Goal: Obtain resource: Download file/media

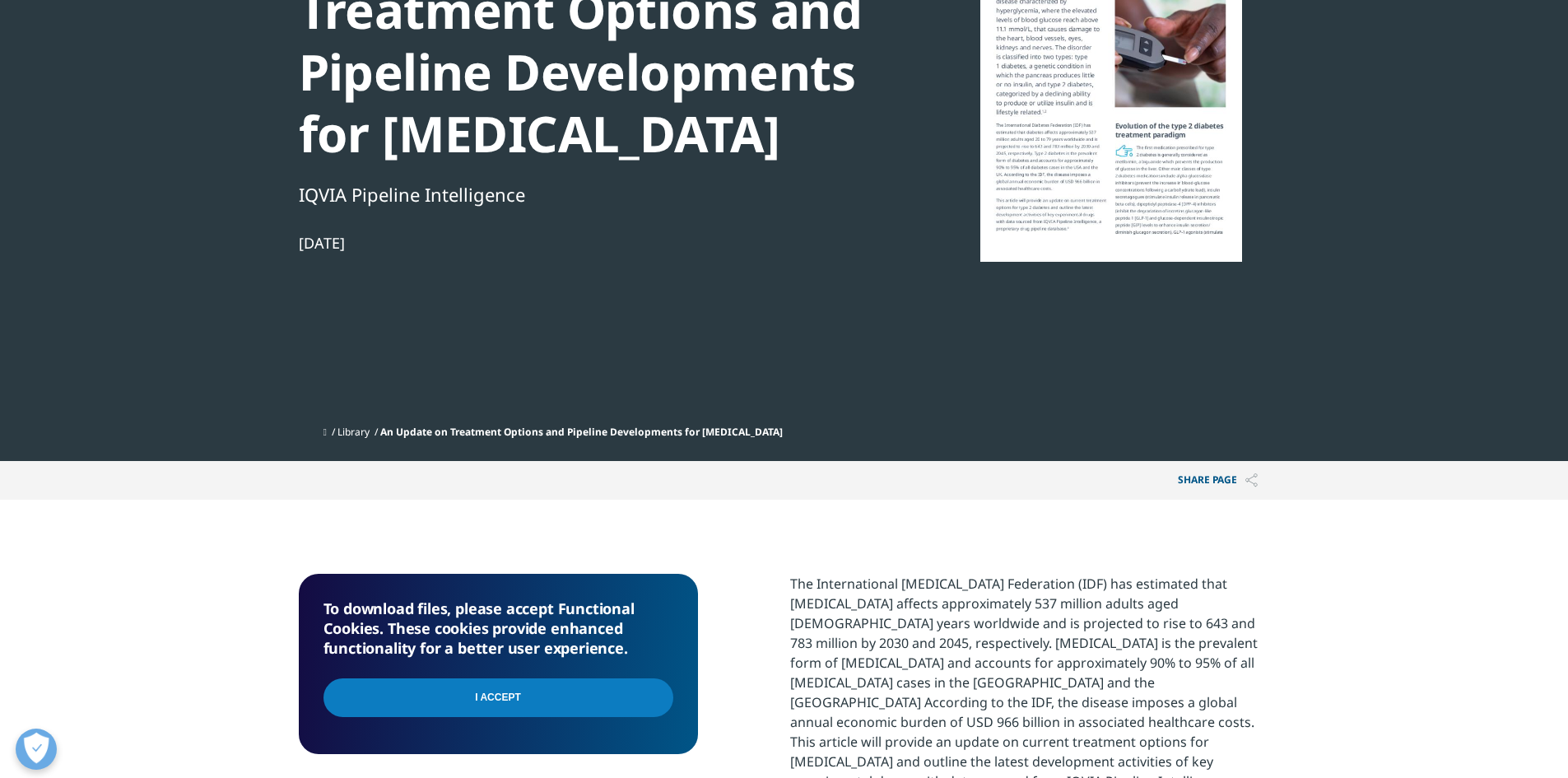
scroll to position [358, 0]
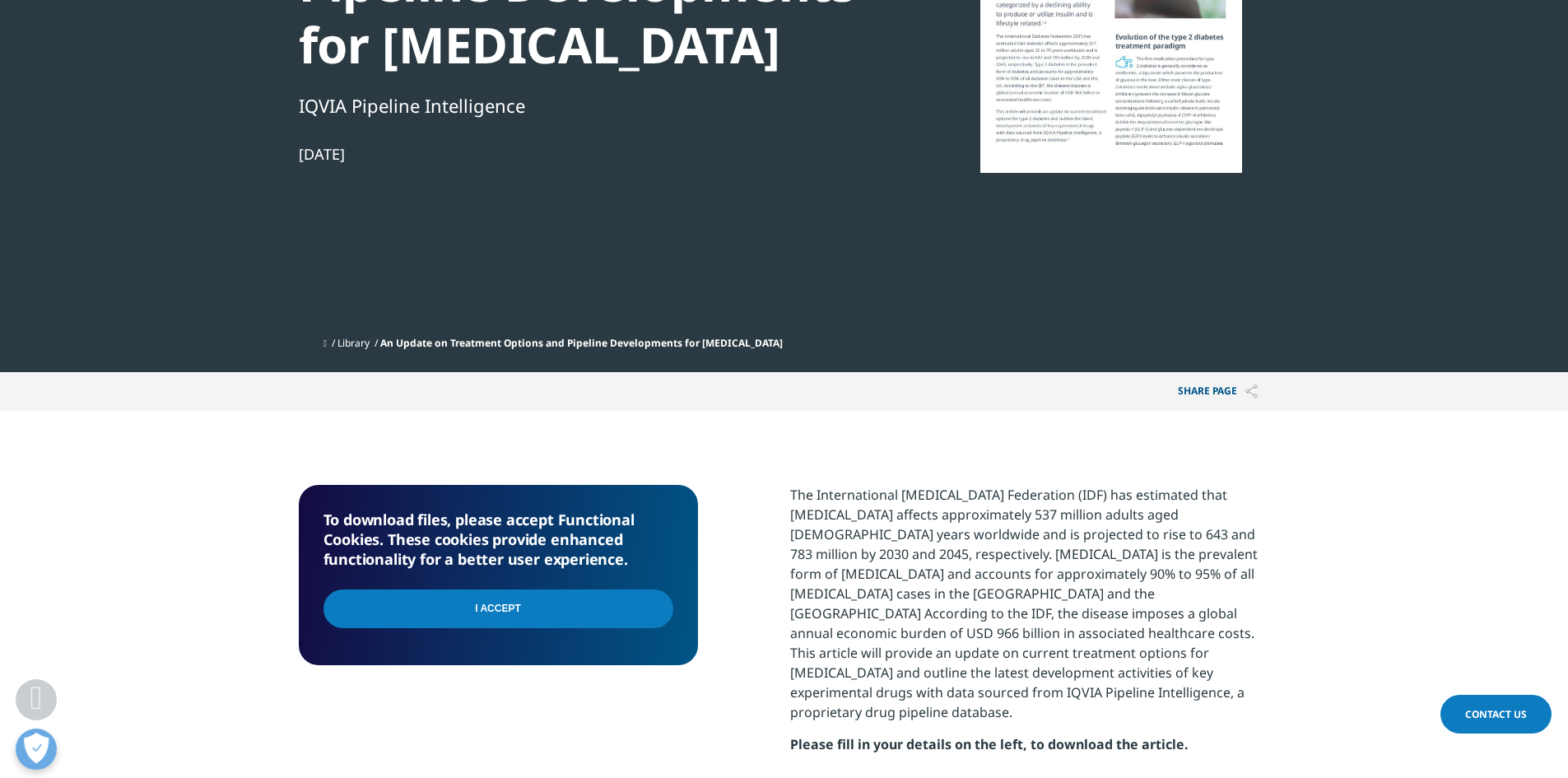
click at [606, 609] on input "I Accept" at bounding box center [498, 608] width 350 height 39
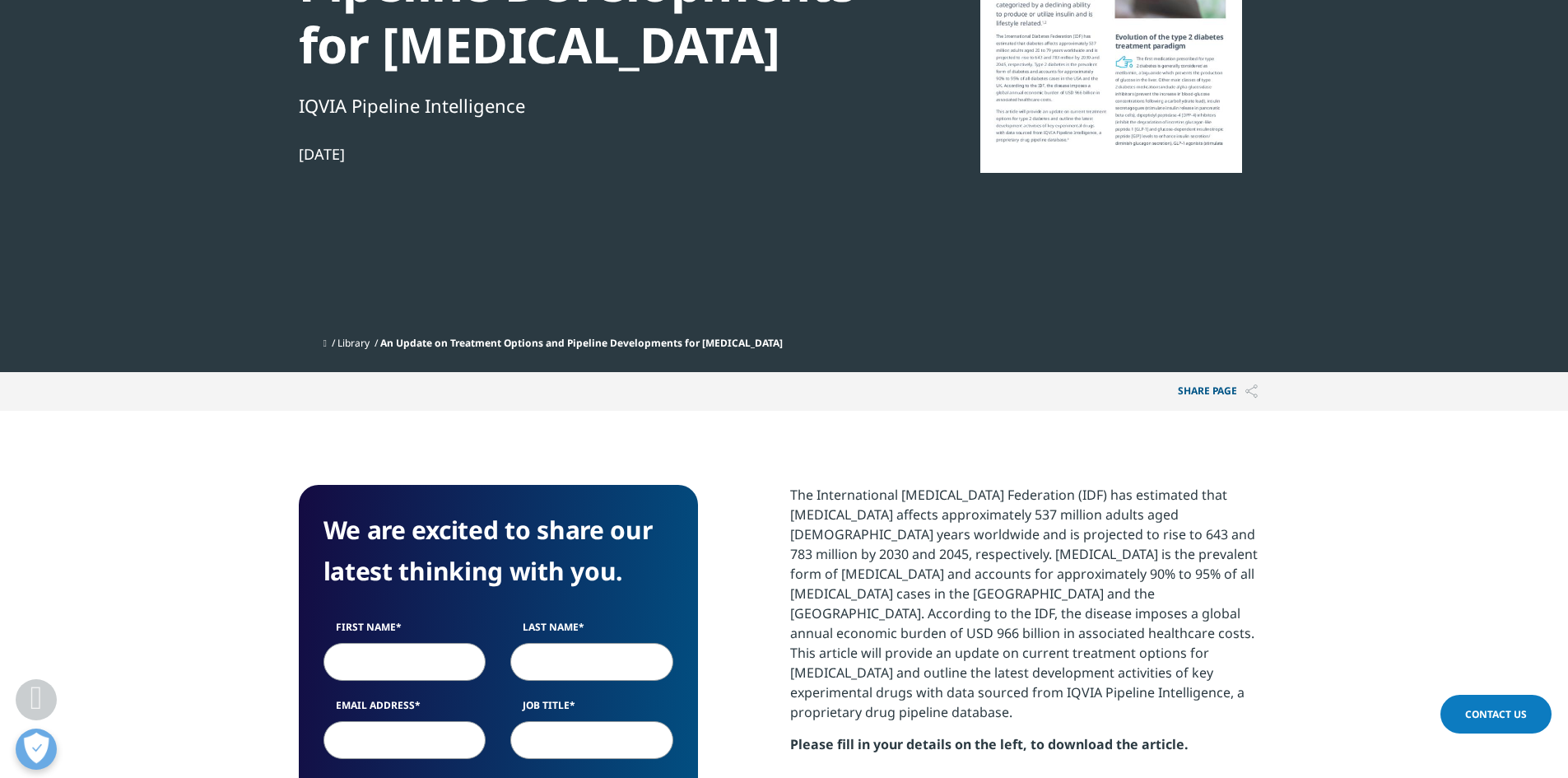
scroll to position [441, 0]
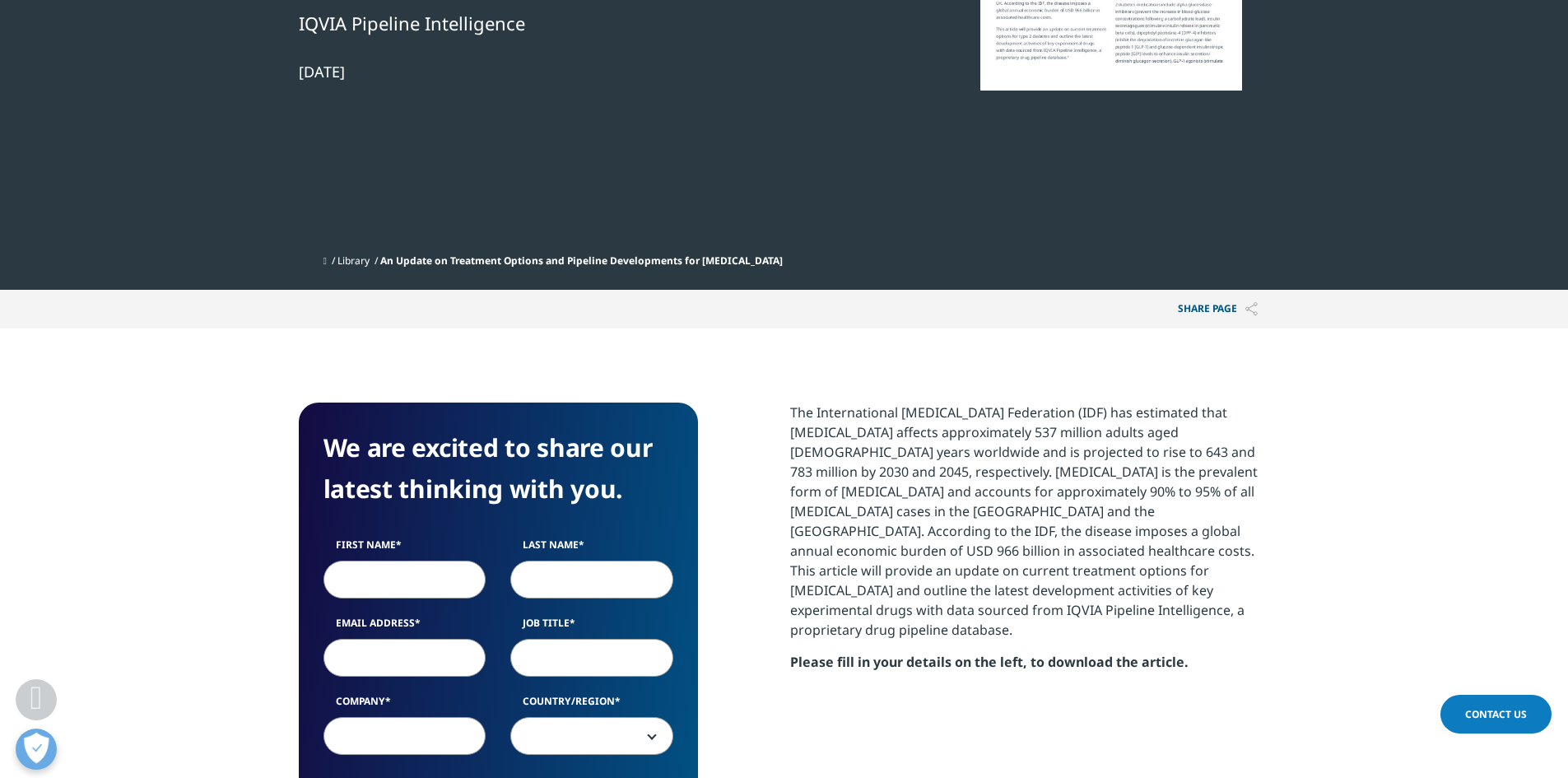
click at [439, 592] on input "First Name" at bounding box center [404, 580] width 163 height 38
type input "ㅜ"
type input "Nayoung"
type input "Kwon"
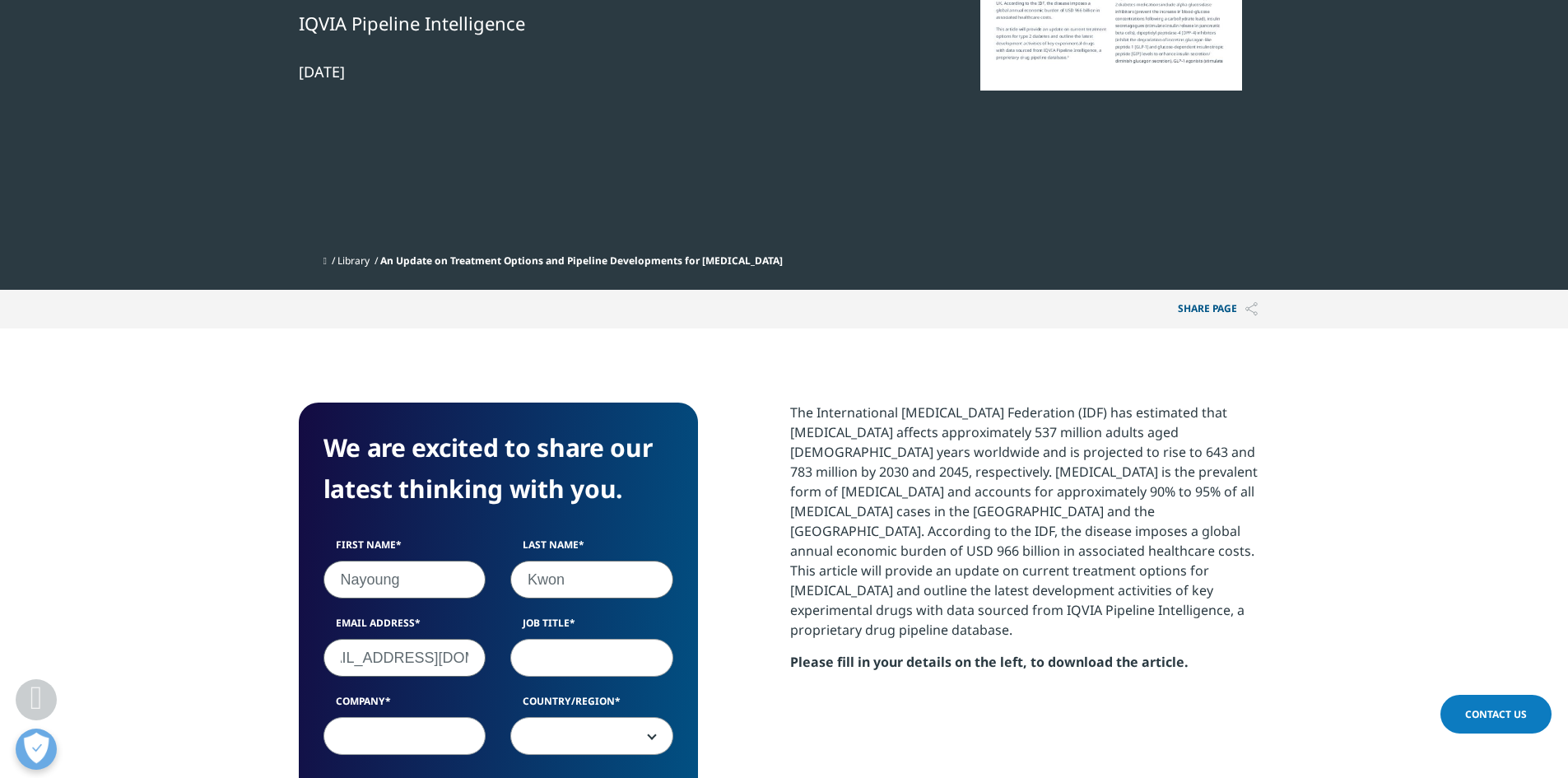
type input "[EMAIL_ADDRESS][DOMAIN_NAME]"
type input "researcher"
type input "CKD"
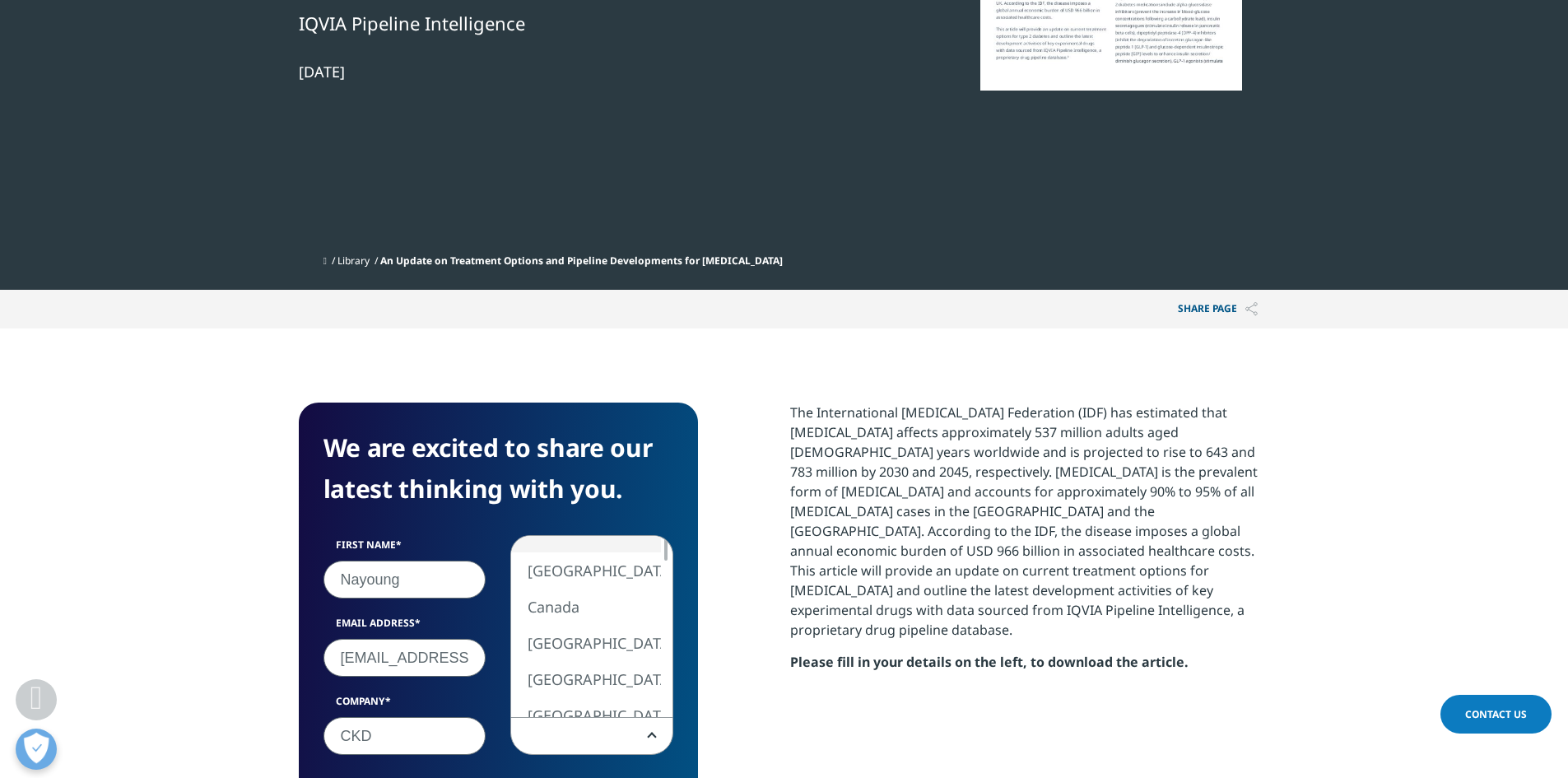
click at [625, 726] on span at bounding box center [592, 737] width 162 height 38
click at [664, 705] on div at bounding box center [665, 703] width 3 height 25
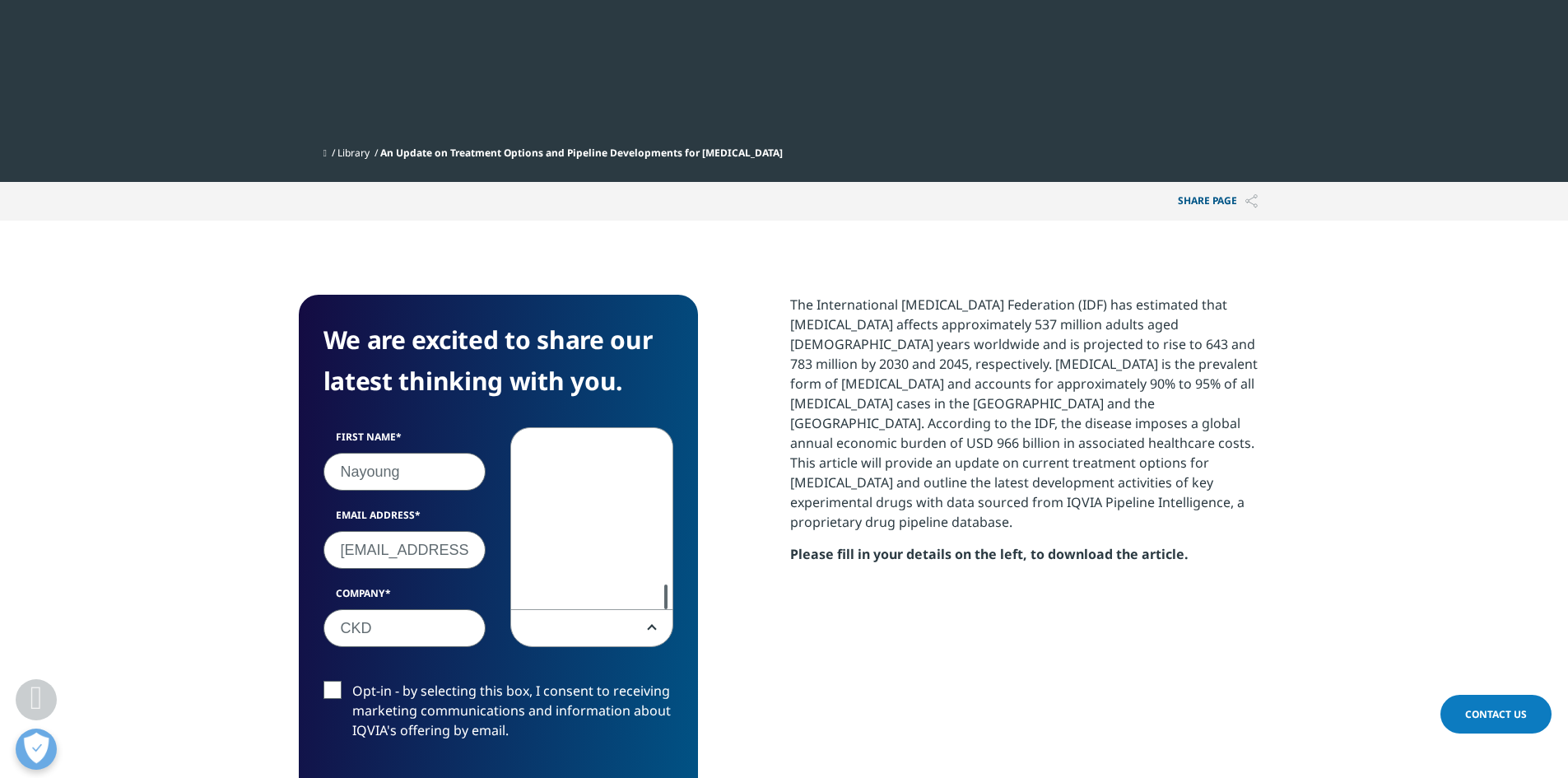
scroll to position [687, 0]
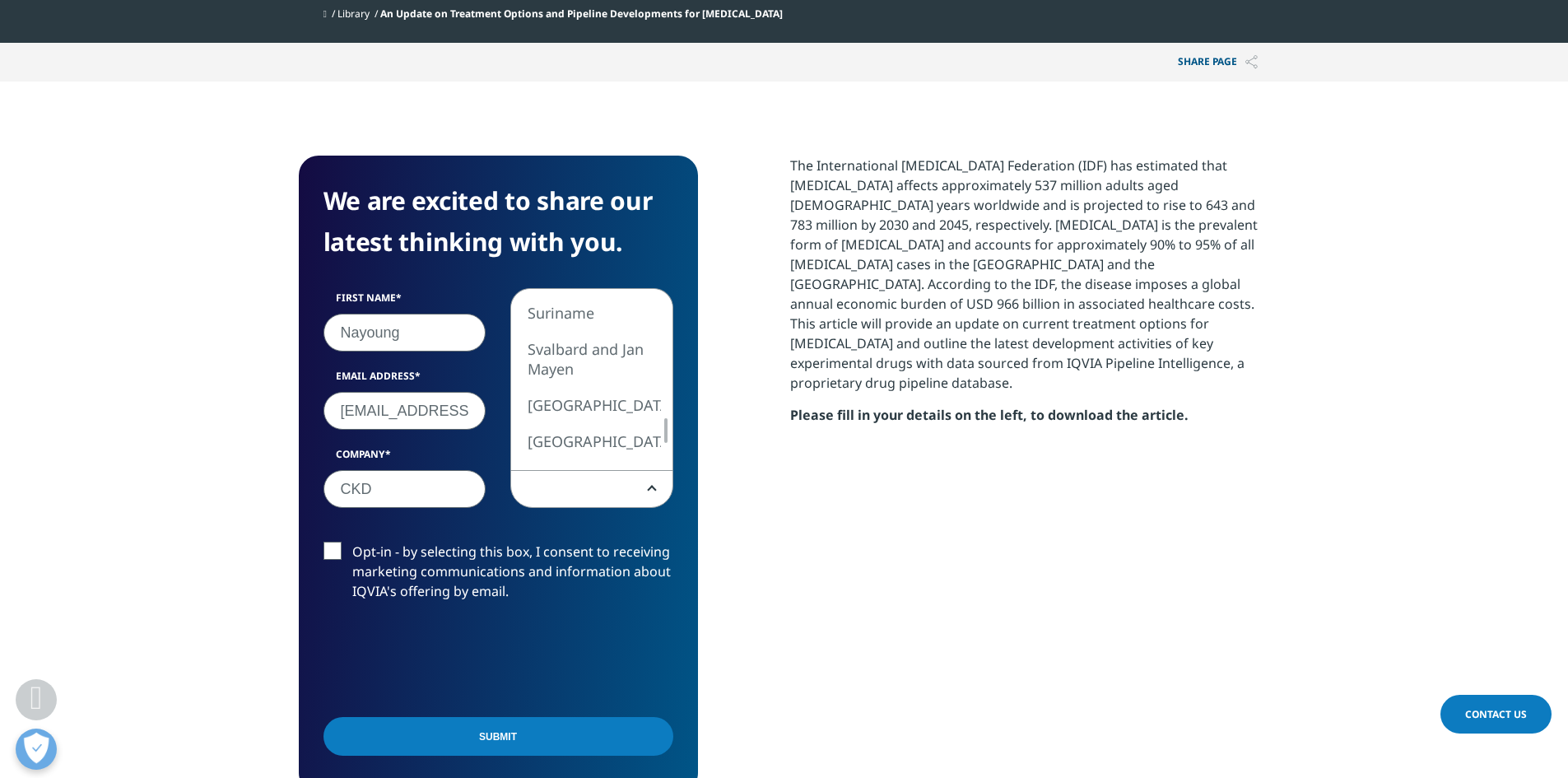
select select "[GEOGRAPHIC_DATA]"
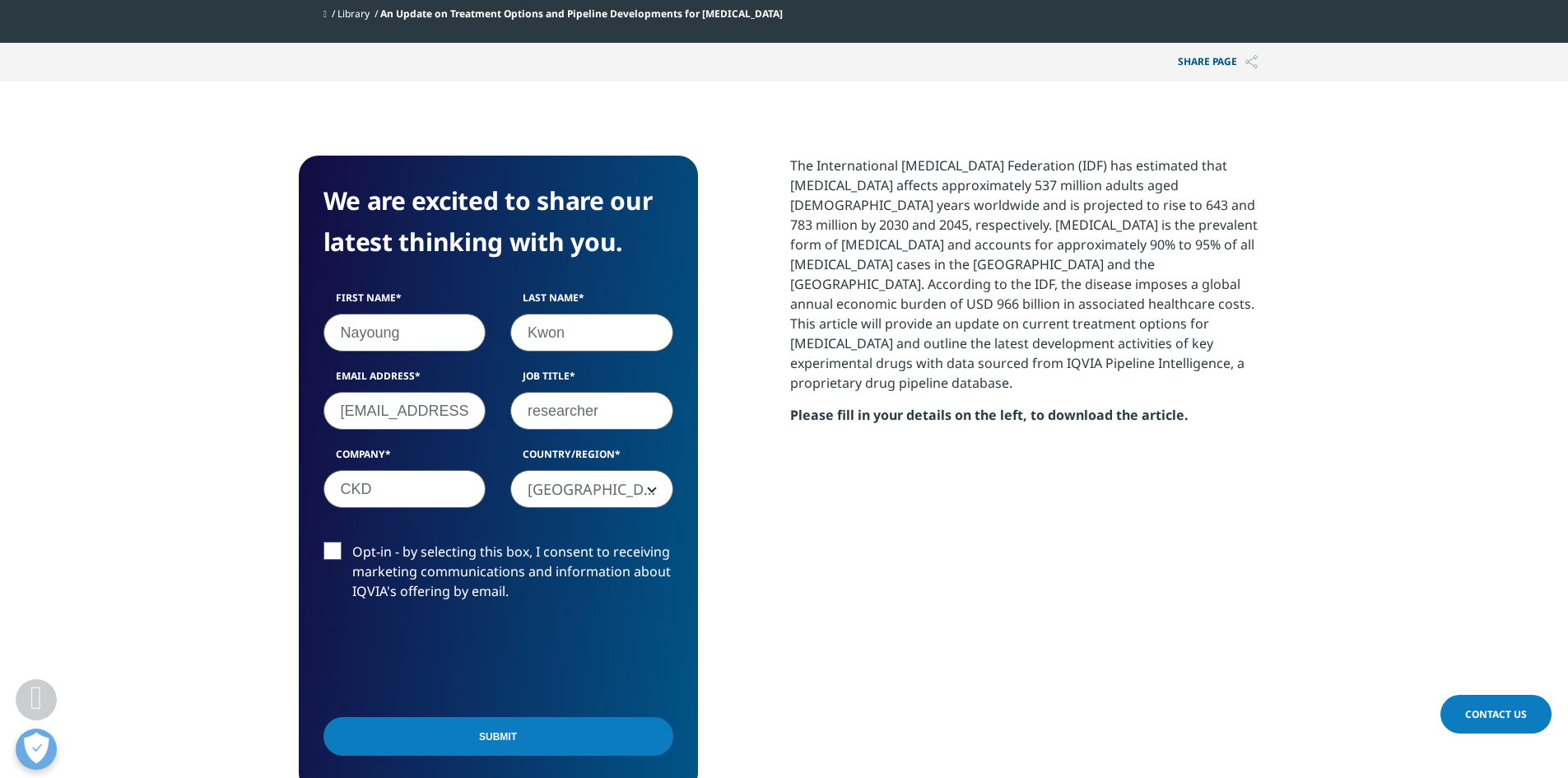
click at [328, 555] on label "Opt-in - by selecting this box, I consent to receiving marketing communications…" at bounding box center [498, 576] width 350 height 69
click at [352, 542] on input "Opt-in - by selecting this box, I consent to receiving marketing communications…" at bounding box center [352, 542] width 0 height 0
click at [536, 743] on input "Submit" at bounding box center [498, 736] width 350 height 39
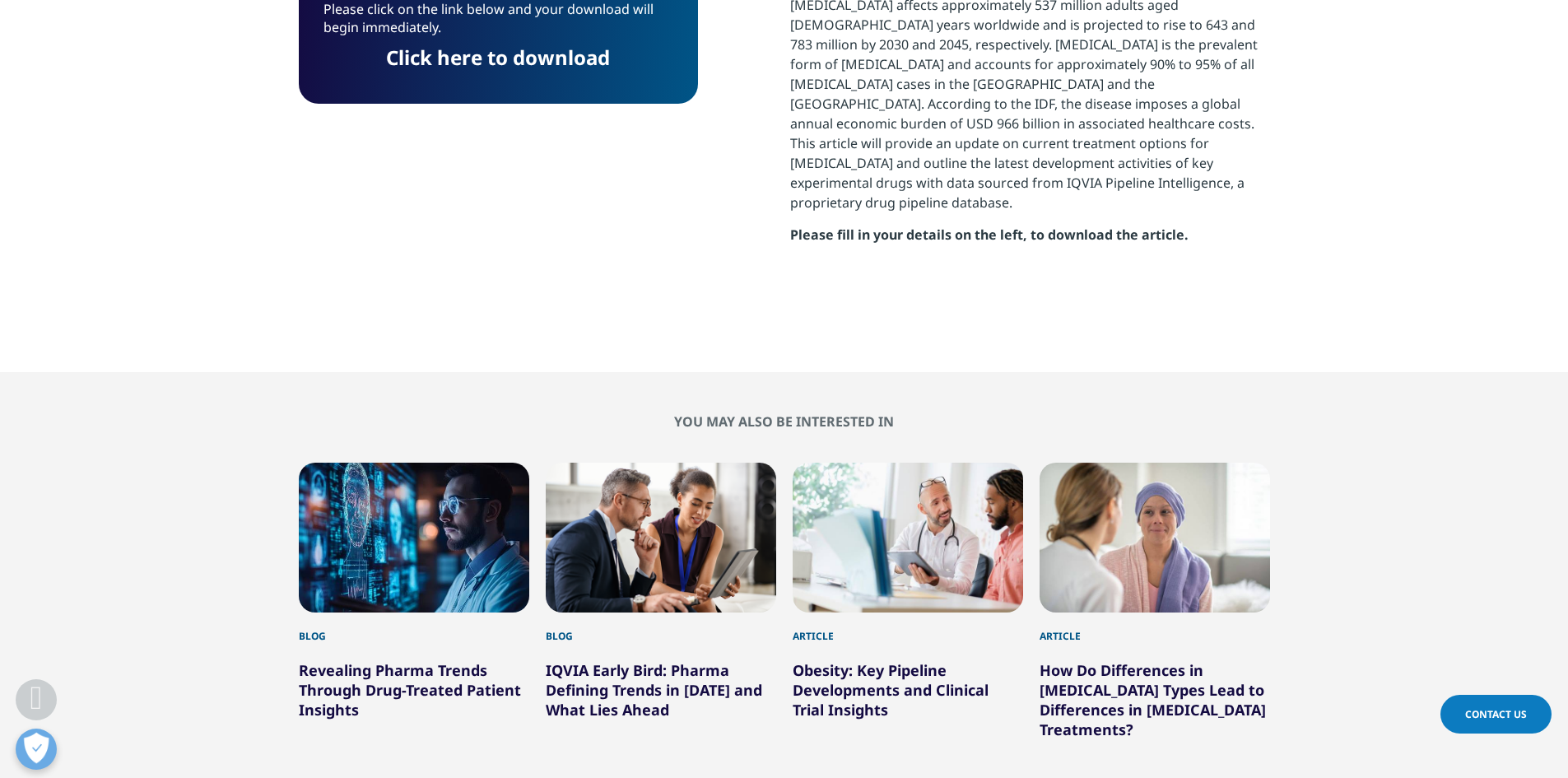
scroll to position [283, 972]
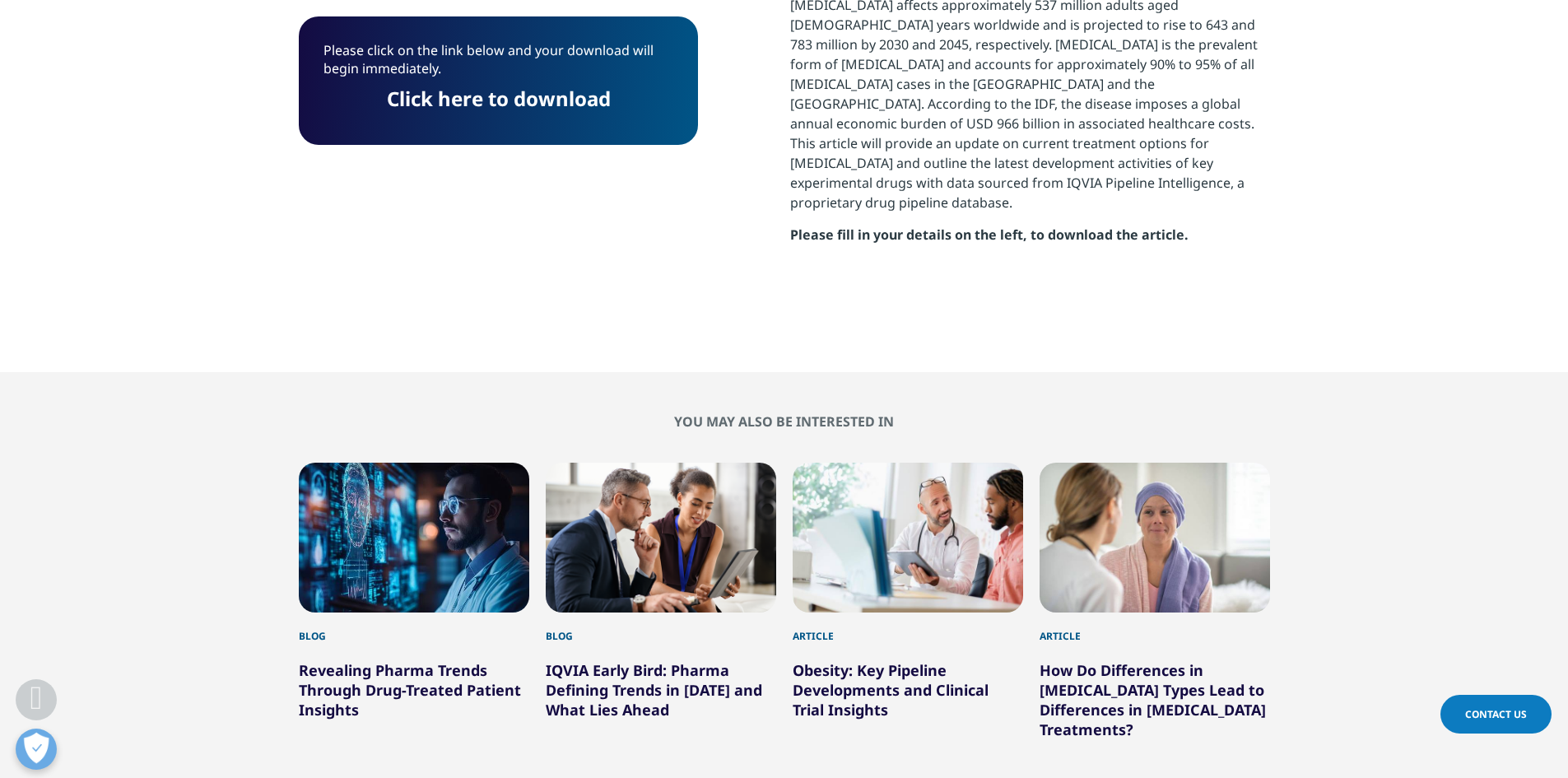
click at [554, 97] on link "Click here to download" at bounding box center [499, 98] width 224 height 27
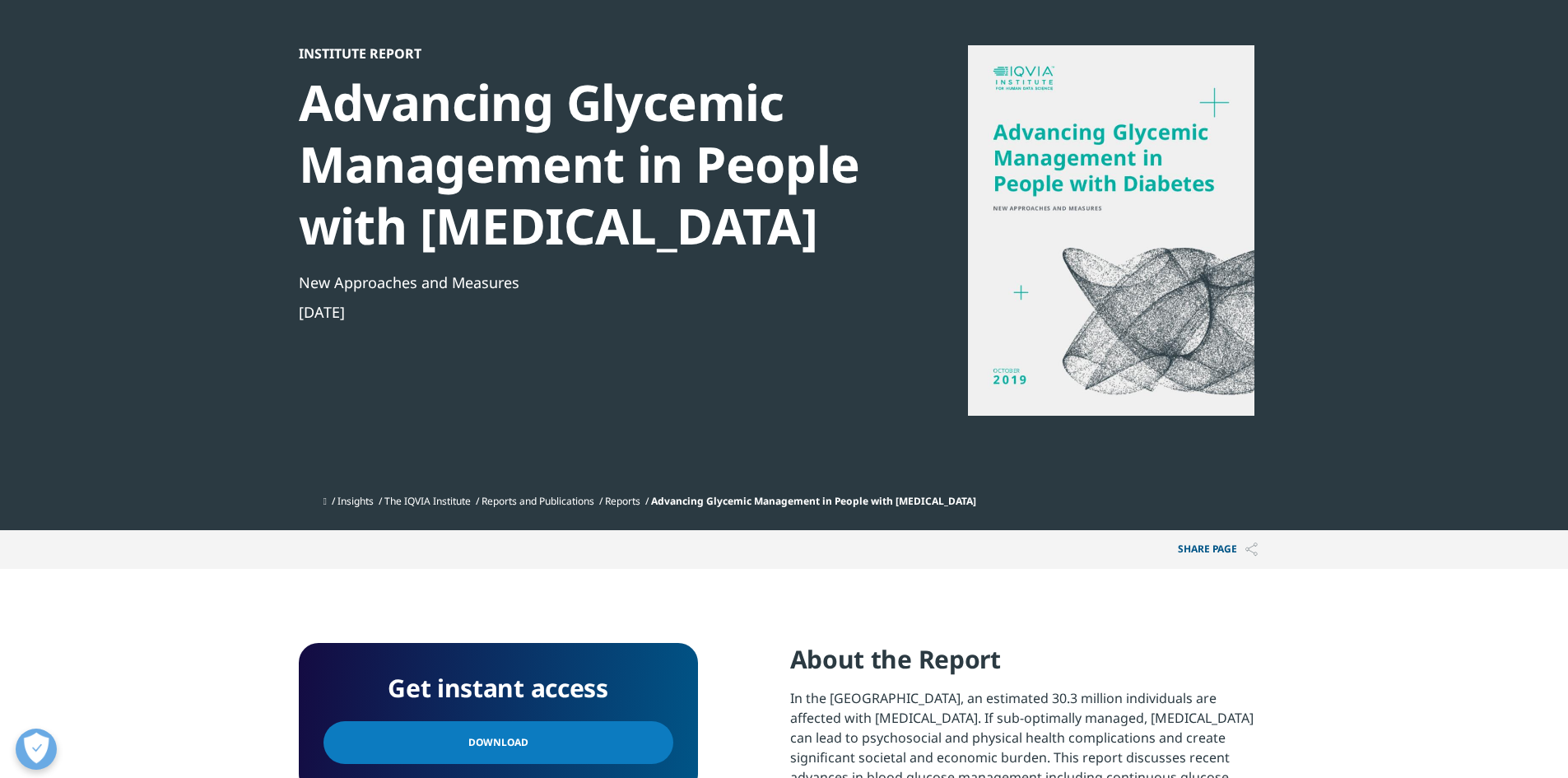
scroll to position [247, 0]
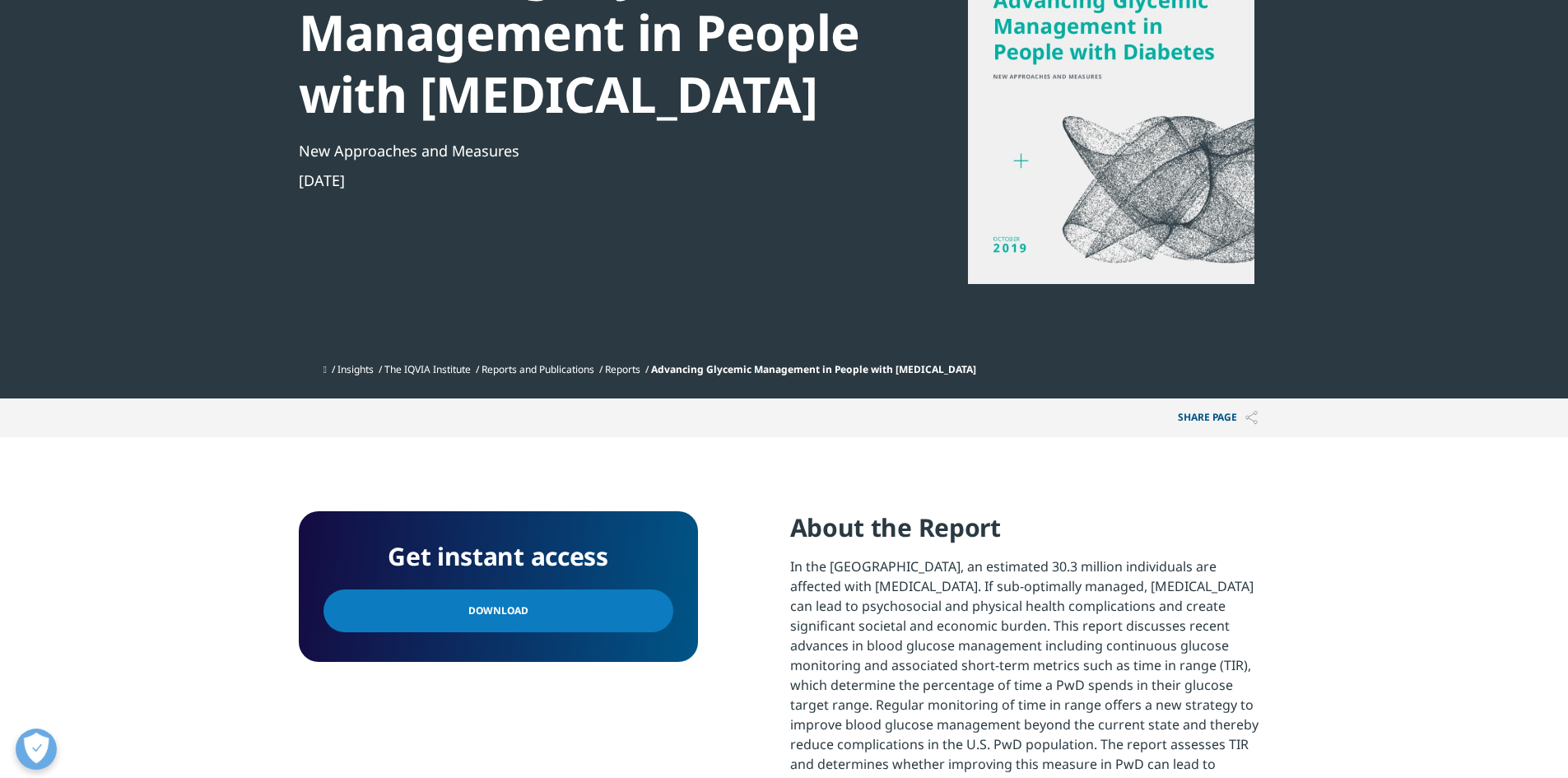
click at [503, 617] on span "Download" at bounding box center [499, 610] width 60 height 18
